Goal: Navigation & Orientation: Find specific page/section

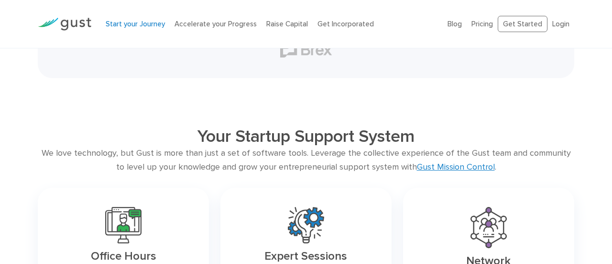
scroll to position [1285, 0]
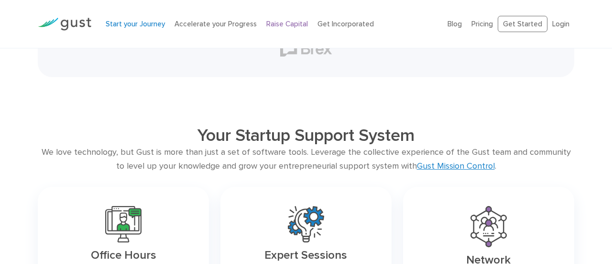
click at [288, 22] on link "Raise Capital" at bounding box center [287, 24] width 42 height 9
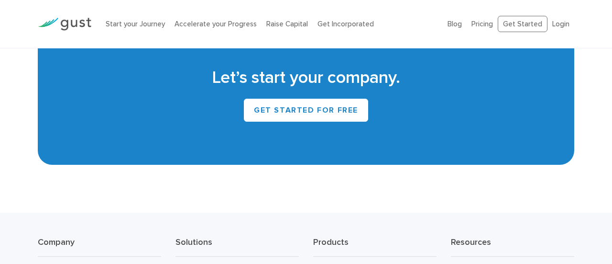
scroll to position [908, 0]
